Goal: Book appointment/travel/reservation

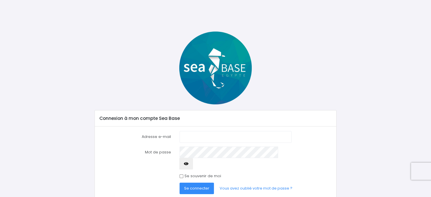
type input "[EMAIL_ADDRESS][DOMAIN_NAME]"
click at [200, 185] on span "Se connecter" at bounding box center [196, 187] width 25 height 5
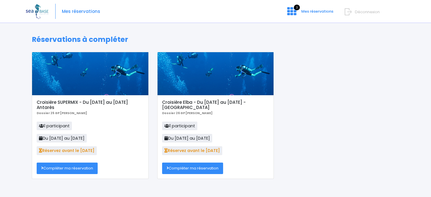
click at [69, 168] on link "Compléter ma réservation" at bounding box center [67, 167] width 61 height 11
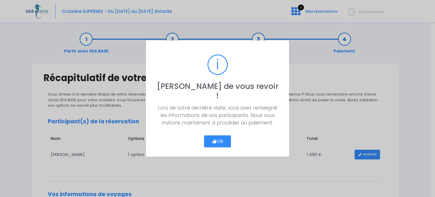
click at [217, 135] on button "Ok" at bounding box center [217, 141] width 27 height 12
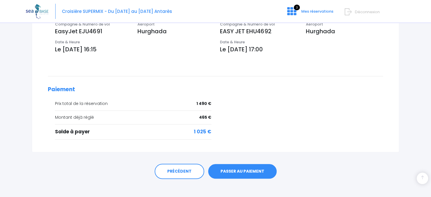
scroll to position [205, 0]
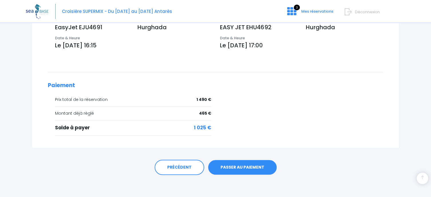
click at [255, 167] on link "PASSER AU PAIEMENT" at bounding box center [242, 167] width 68 height 15
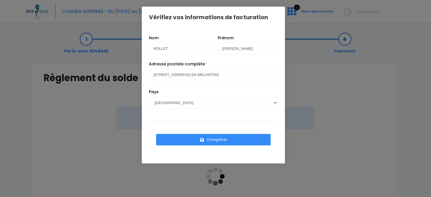
click at [216, 138] on button "Enregistrer" at bounding box center [213, 139] width 115 height 11
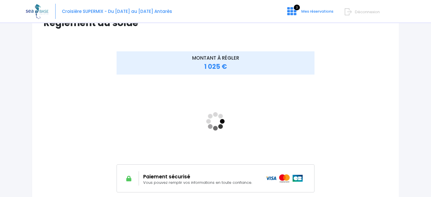
scroll to position [56, 0]
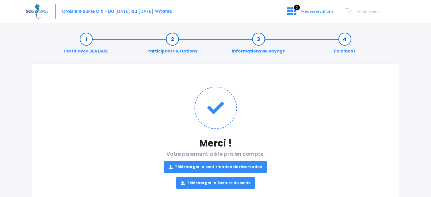
click at [236, 166] on link "Télécharger la confirmation de réservation" at bounding box center [215, 166] width 103 height 11
click at [222, 182] on link "Télécharger la facture du solde" at bounding box center [215, 182] width 79 height 11
